Goal: Task Accomplishment & Management: Manage account settings

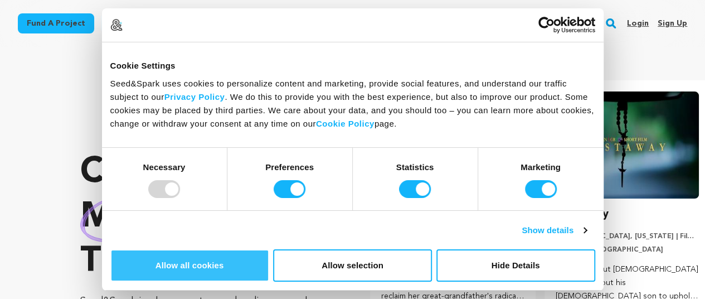
click at [269, 249] on button "Allow all cookies" at bounding box center [189, 265] width 159 height 32
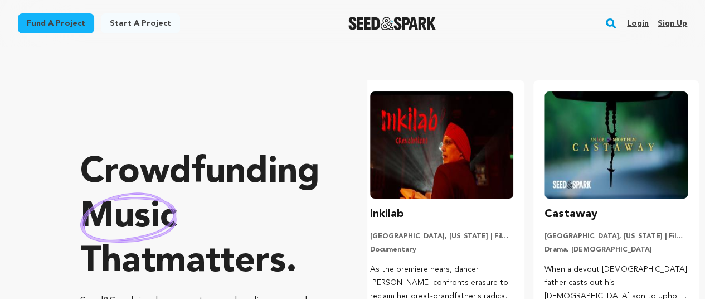
scroll to position [0, 183]
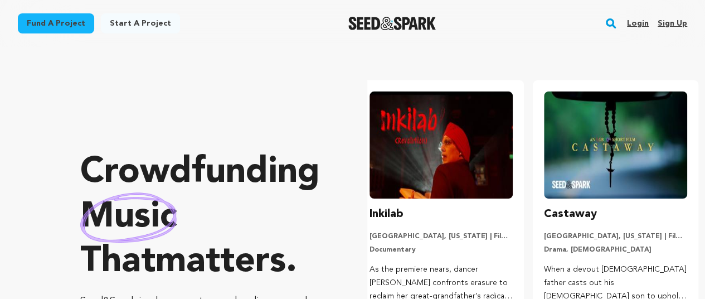
click at [673, 23] on link "Sign up" at bounding box center [672, 23] width 30 height 18
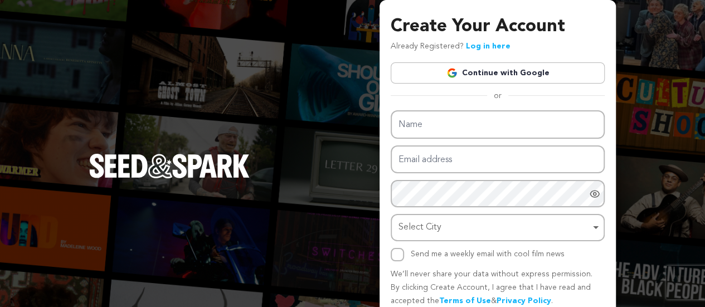
click at [509, 73] on link "Continue with Google" at bounding box center [497, 72] width 214 height 21
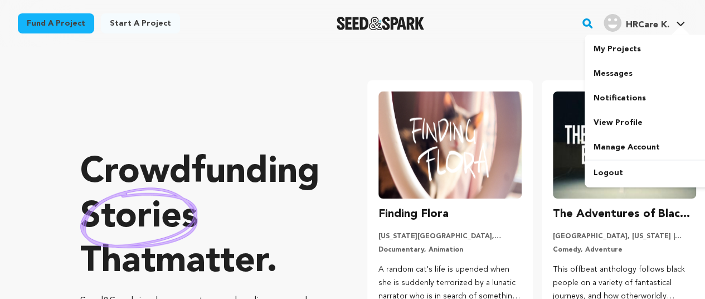
click at [635, 25] on span "HRCare K." at bounding box center [646, 25] width 43 height 9
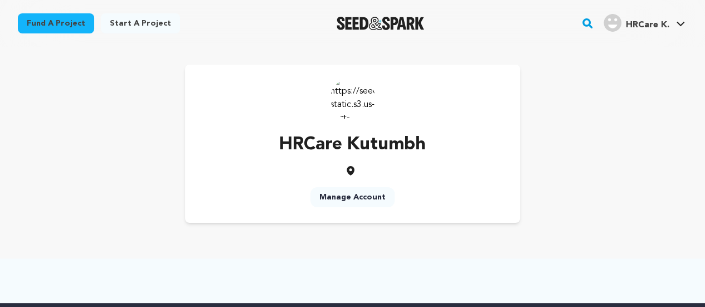
click at [372, 198] on link "Manage Account" at bounding box center [352, 197] width 84 height 20
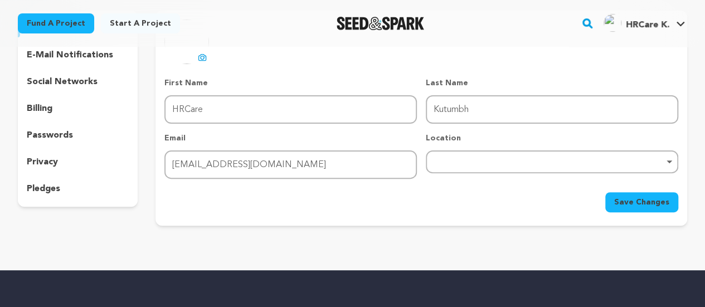
scroll to position [111, 0]
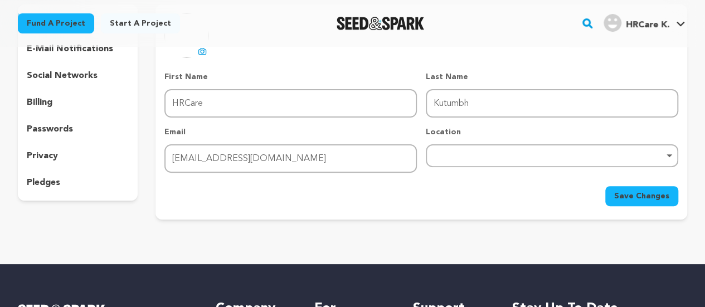
click at [201, 51] on icon at bounding box center [202, 51] width 9 height 9
click at [470, 152] on div "Remove item" at bounding box center [552, 155] width 252 height 23
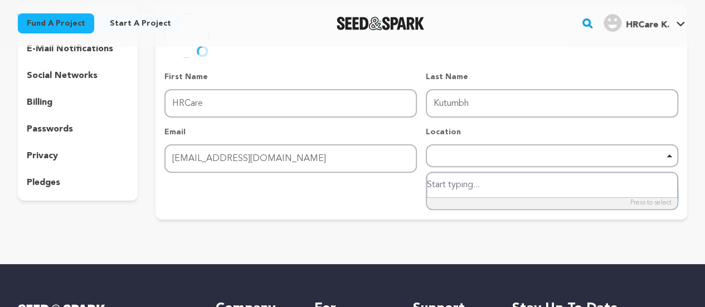
click at [484, 162] on div "Remove item" at bounding box center [552, 155] width 252 height 23
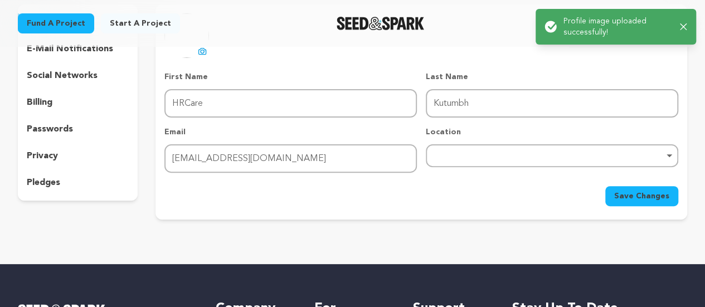
click at [446, 151] on div "Remove item" at bounding box center [552, 155] width 252 height 23
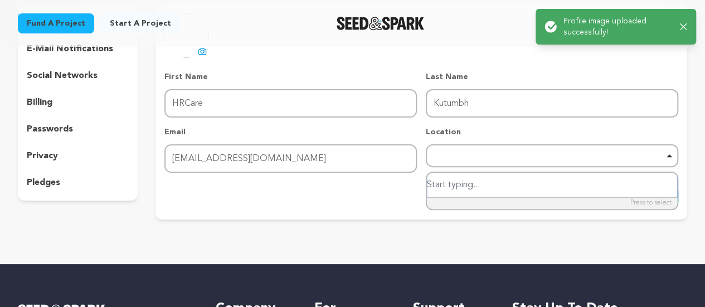
paste input "B-154, Sector 63, Noida, Uttar Pradesh 201301"
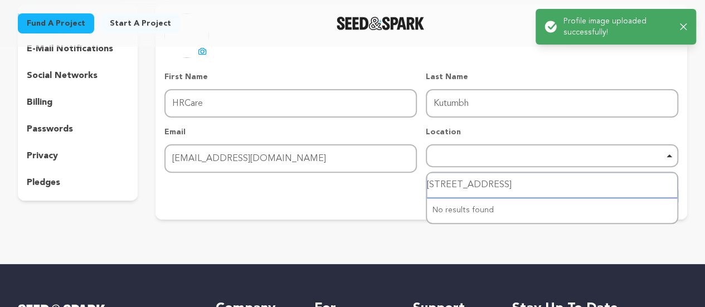
click at [531, 188] on input "B-154, Sector 63, Noida, Uttar Pradesh 201301" at bounding box center [552, 185] width 250 height 25
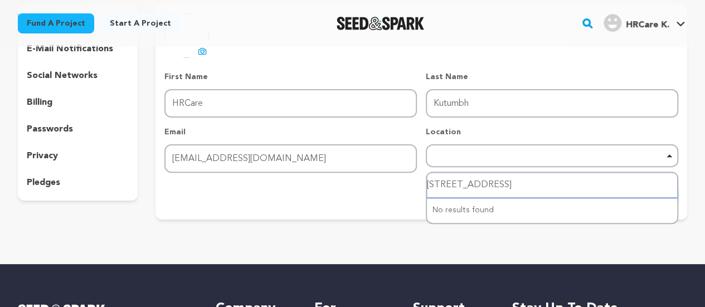
click at [604, 185] on input "B-154, Sector 63, Noida, Uttar Pradesh 201301" at bounding box center [552, 185] width 250 height 25
click at [625, 184] on input "B-154, Sector 63, Noida, Uttar Pradesh 201301" at bounding box center [552, 185] width 250 height 25
click at [452, 153] on div "Remove item" at bounding box center [551, 155] width 241 height 4
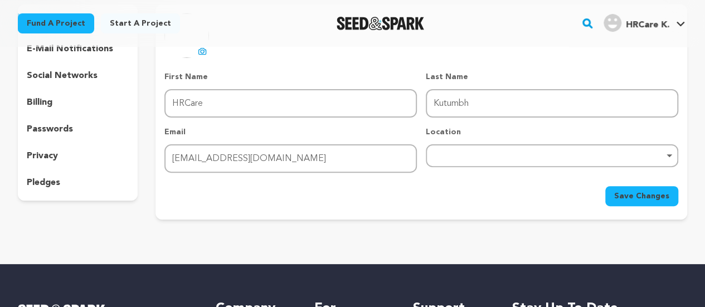
click at [477, 159] on div "Remove item" at bounding box center [552, 155] width 252 height 23
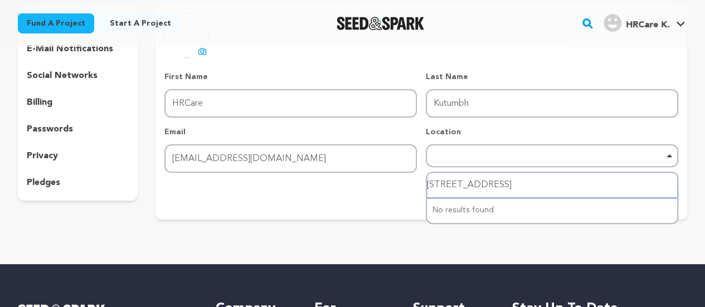
click at [474, 184] on input "B-154, Sector 63, Noida, Uttar Pradesh 201301" at bounding box center [552, 185] width 250 height 25
drag, startPoint x: 499, startPoint y: 185, endPoint x: 311, endPoint y: 174, distance: 188.6
click at [282, 174] on form "First Name First Name HRCare Last Name Last Name Kutumbh Email Email kutumbhhrc…" at bounding box center [421, 138] width 514 height 135
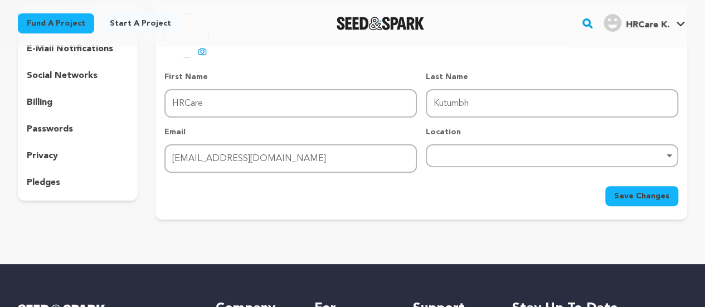
click at [487, 157] on div "Remove item" at bounding box center [551, 155] width 241 height 4
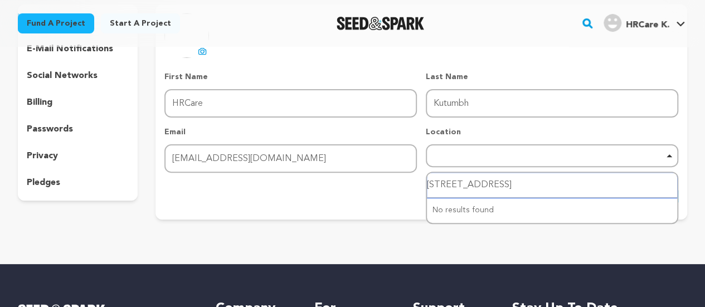
type input "Noida, Uttar Pradesh 201301"
click at [552, 184] on input "Noida, Uttar Pradesh 201301" at bounding box center [552, 185] width 250 height 25
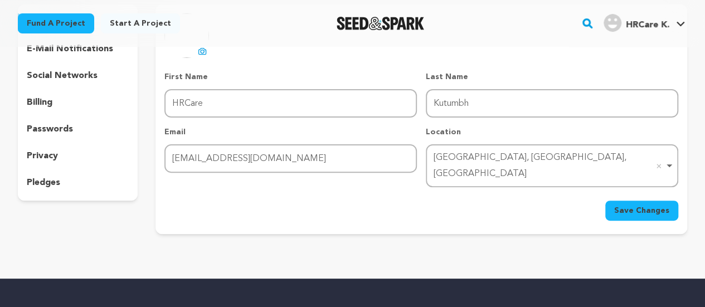
click at [642, 205] on span "Save Changes" at bounding box center [641, 210] width 55 height 11
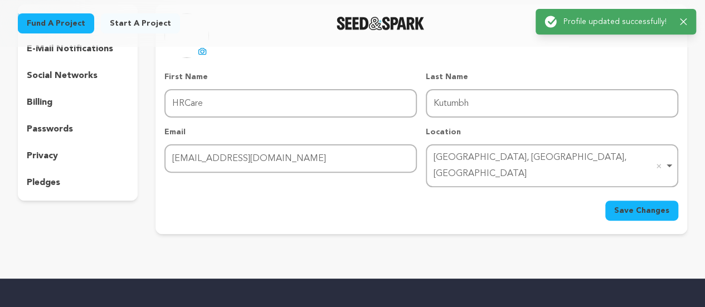
scroll to position [0, 0]
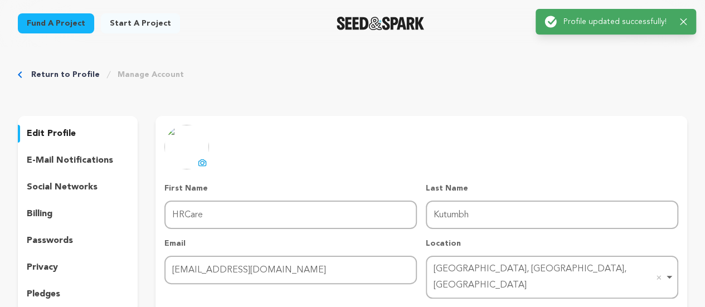
click at [48, 136] on p "edit profile" at bounding box center [51, 133] width 49 height 13
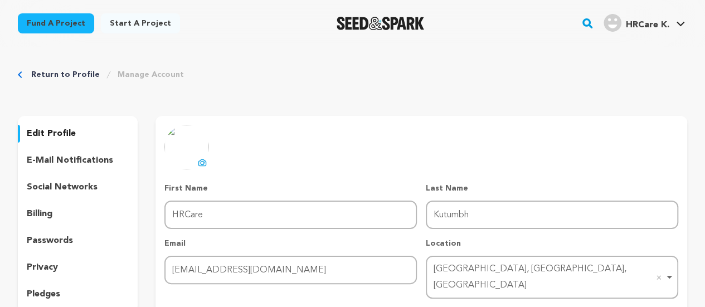
click at [46, 133] on p "edit profile" at bounding box center [51, 133] width 49 height 13
click at [51, 132] on p "edit profile" at bounding box center [51, 133] width 49 height 13
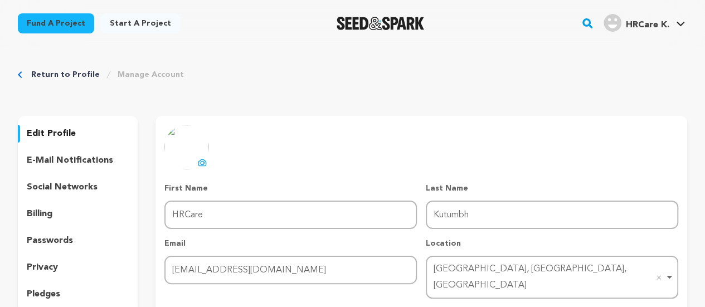
click at [52, 132] on p "edit profile" at bounding box center [51, 133] width 49 height 13
drag, startPoint x: 52, startPoint y: 132, endPoint x: 62, endPoint y: 132, distance: 10.0
click at [53, 132] on p "edit profile" at bounding box center [51, 133] width 49 height 13
click at [63, 132] on p "edit profile" at bounding box center [51, 133] width 49 height 13
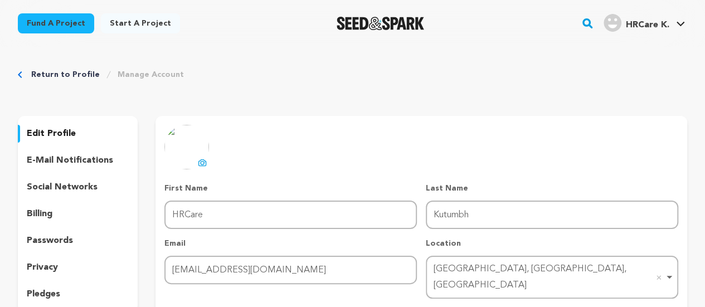
click at [63, 132] on p "edit profile" at bounding box center [51, 133] width 49 height 13
click at [65, 132] on p "edit profile" at bounding box center [51, 133] width 49 height 13
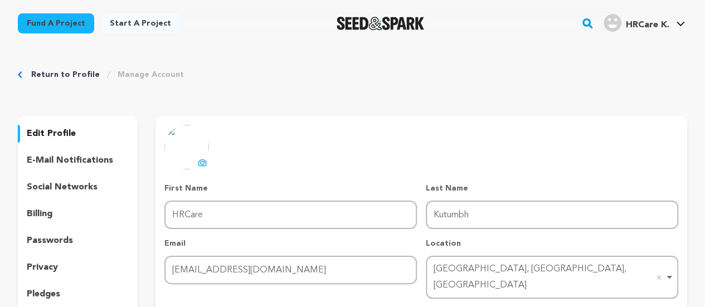
click at [65, 132] on p "edit profile" at bounding box center [51, 133] width 49 height 13
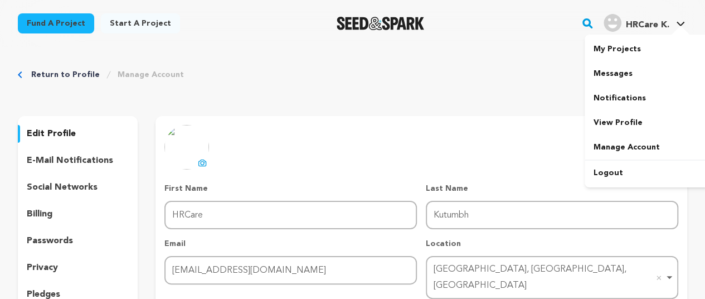
click at [649, 25] on span "HRCare K." at bounding box center [646, 25] width 43 height 9
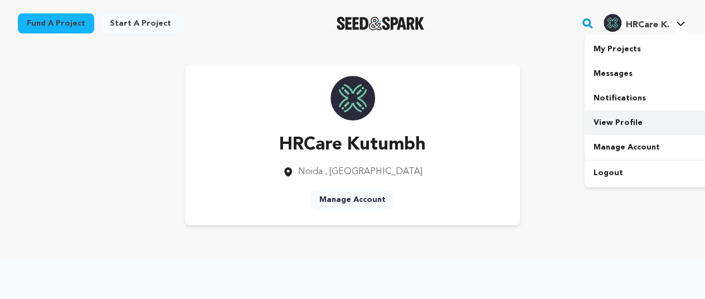
click at [625, 123] on link "View Profile" at bounding box center [646, 122] width 125 height 25
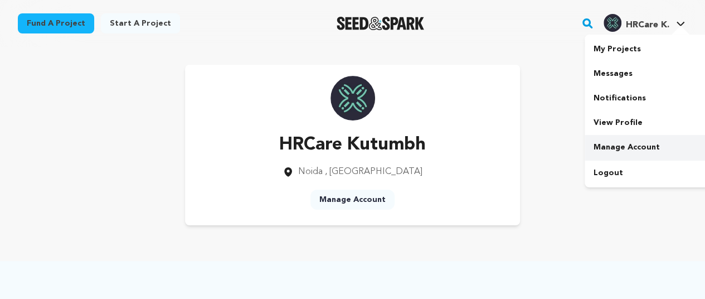
click at [632, 155] on link "Manage Account" at bounding box center [646, 147] width 125 height 25
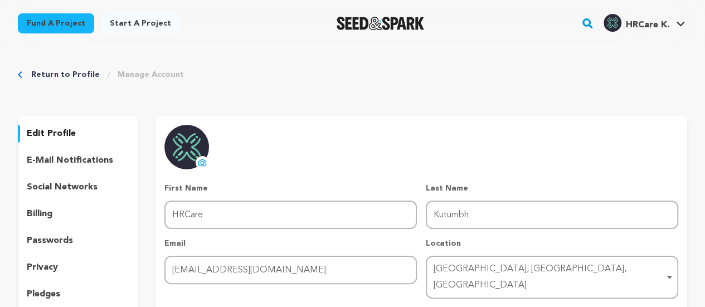
click at [60, 174] on div "edit profile e-mail notifications social networks billing passwords privacy ple…" at bounding box center [78, 214] width 120 height 196
click at [61, 183] on p "social networks" at bounding box center [62, 186] width 71 height 13
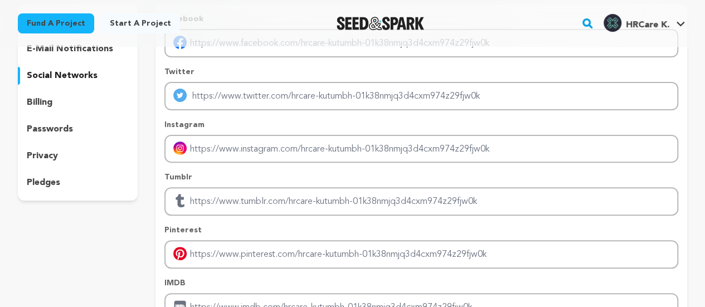
scroll to position [167, 0]
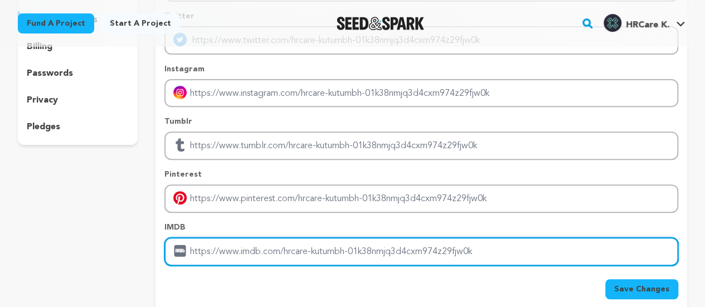
click at [280, 252] on input "Enter IMDB profile link" at bounding box center [421, 251] width 514 height 28
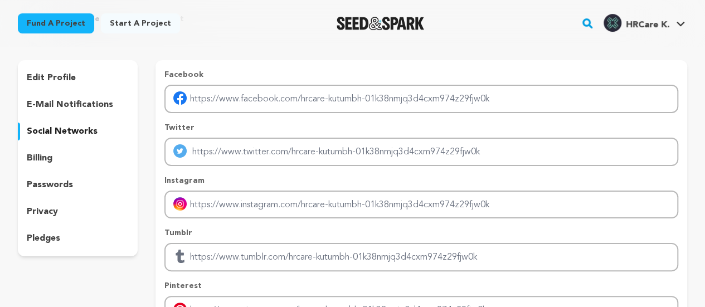
scroll to position [56, 0]
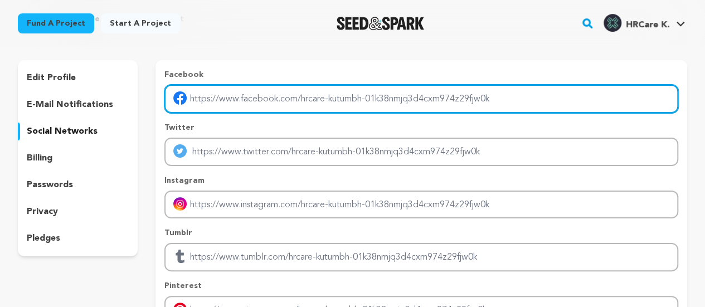
click at [244, 107] on input "Enter facebook profile link" at bounding box center [421, 99] width 514 height 28
type input "https://www.facebook.com/kutumbhhrcareofficial/"
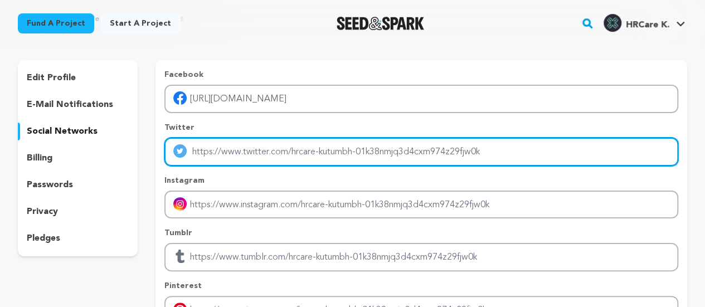
click at [278, 153] on input "Enter twitter profile link" at bounding box center [421, 152] width 514 height 28
type input "B-154, B Block, Sector 63, Noida, Uttar Pradesh-20"
click at [302, 153] on input "B-154, B Block, Sector 63, Noida, Uttar Pradesh-20" at bounding box center [421, 152] width 514 height 28
drag, startPoint x: 419, startPoint y: 159, endPoint x: 361, endPoint y: 146, distance: 59.4
click at [102, 157] on div "edit profile e-mail notifications social networks billing passwords privacy ple…" at bounding box center [352, 242] width 669 height 364
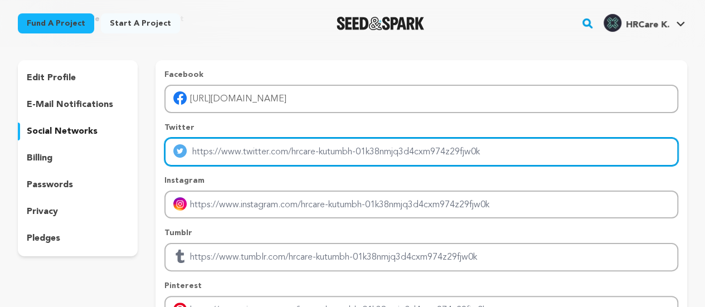
click at [346, 149] on input "Enter twitter profile link" at bounding box center [421, 152] width 514 height 28
type input "https://x.com/Kutumbhhrcare_"
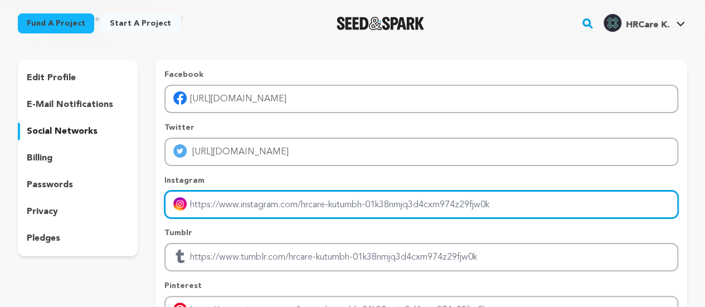
click at [280, 211] on input "Enter instagram handle link" at bounding box center [421, 204] width 514 height 28
type input "https://www.instagram.com/kutumbhhrcare_/"
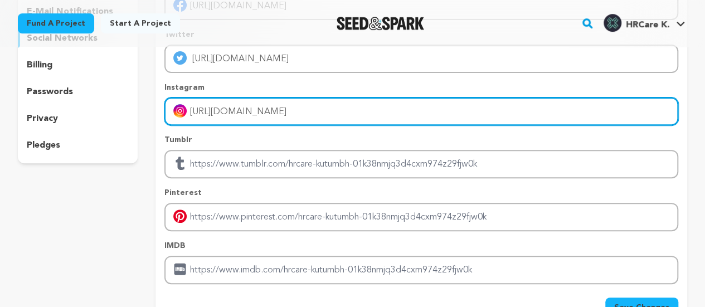
scroll to position [223, 0]
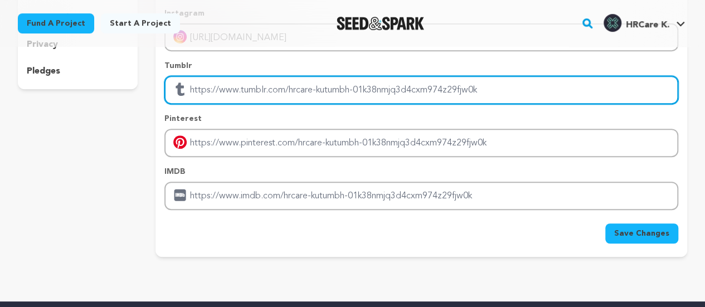
click at [246, 97] on input "Enter tubmlr profile link" at bounding box center [421, 90] width 514 height 28
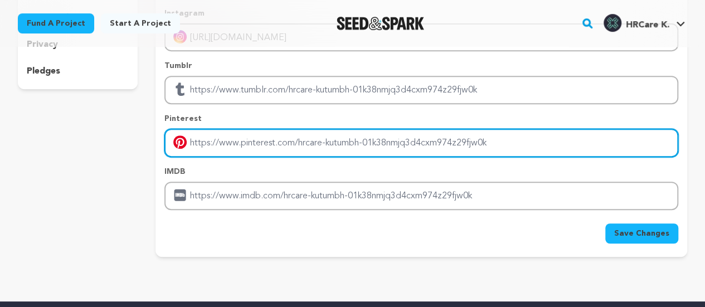
click at [250, 139] on input "Enter pinterest profile link" at bounding box center [421, 143] width 514 height 28
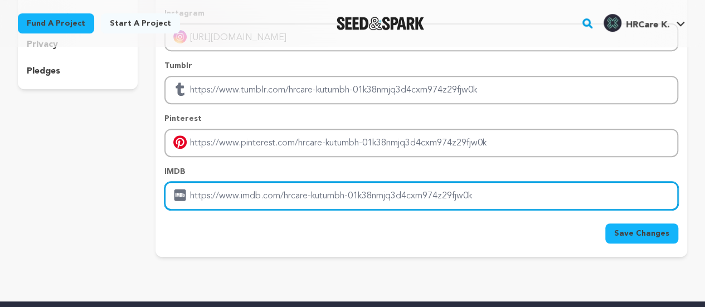
click at [286, 195] on input "Enter IMDB profile link" at bounding box center [421, 196] width 514 height 28
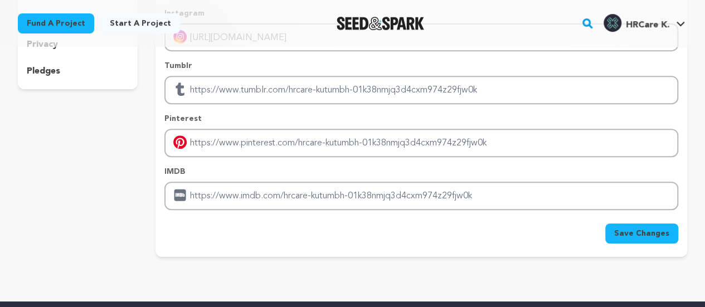
click at [615, 228] on button "Save Changes" at bounding box center [641, 233] width 73 height 20
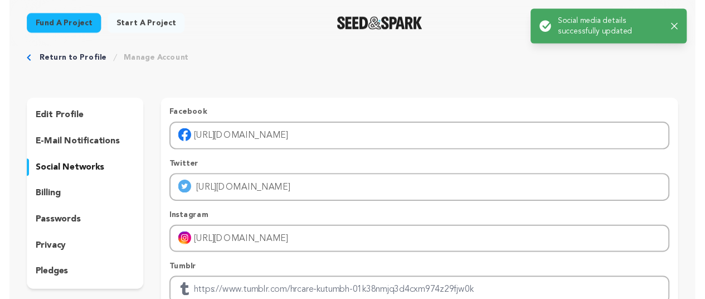
scroll to position [0, 0]
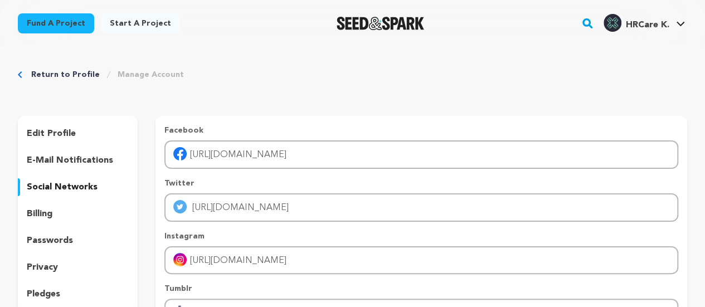
click at [683, 23] on icon "button" at bounding box center [679, 26] width 7 height 7
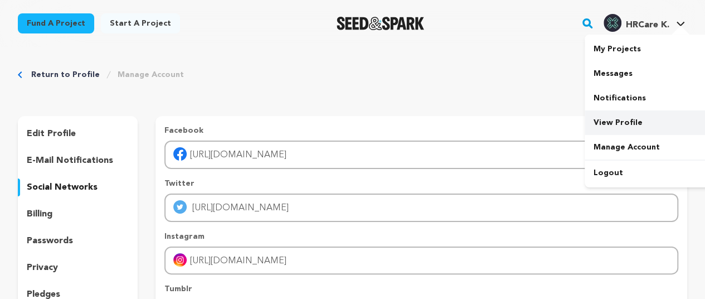
click at [624, 120] on link "View Profile" at bounding box center [646, 122] width 125 height 25
